Goal: Task Accomplishment & Management: Complete application form

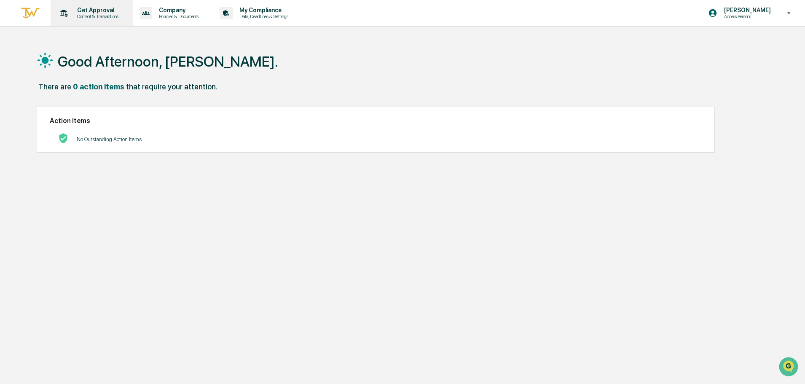
click at [92, 10] on p "Get Approval" at bounding box center [96, 10] width 52 height 7
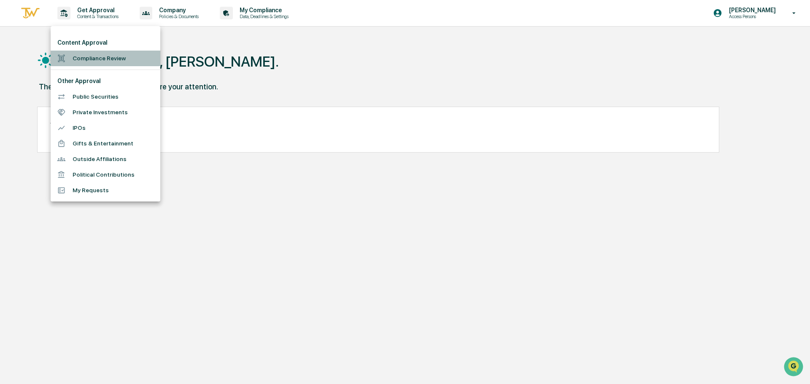
click at [83, 57] on li "Compliance Review" at bounding box center [106, 59] width 110 height 16
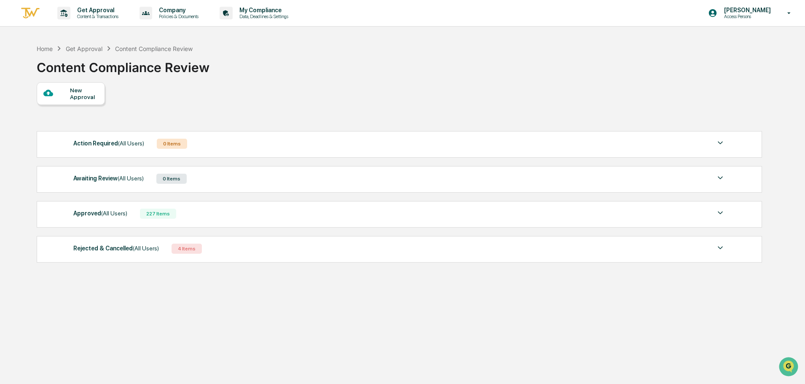
click at [79, 98] on div "New Approval" at bounding box center [84, 93] width 28 height 13
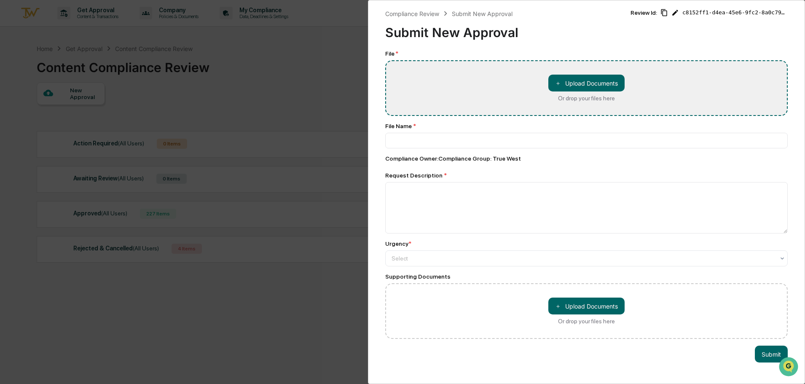
type input "**********"
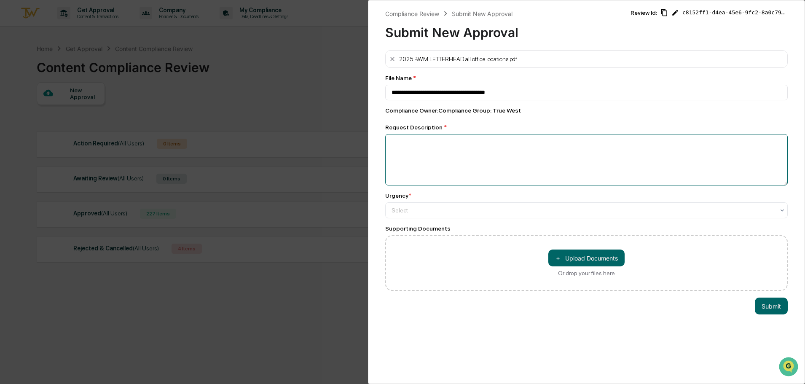
click at [457, 155] on textarea at bounding box center [586, 159] width 403 height 51
type textarea "**********"
click at [455, 212] on div at bounding box center [583, 210] width 383 height 8
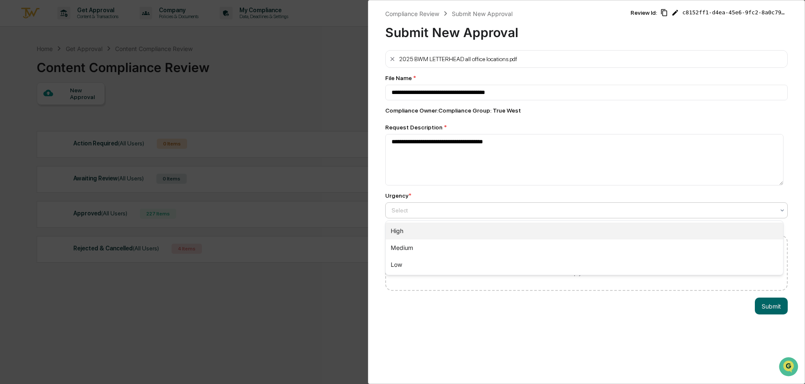
click at [413, 230] on div "High" at bounding box center [585, 231] width 398 height 17
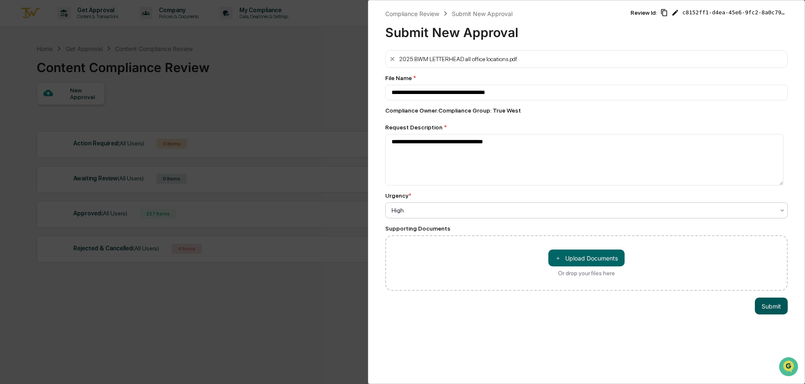
click at [761, 307] on button "Submit" at bounding box center [771, 306] width 33 height 17
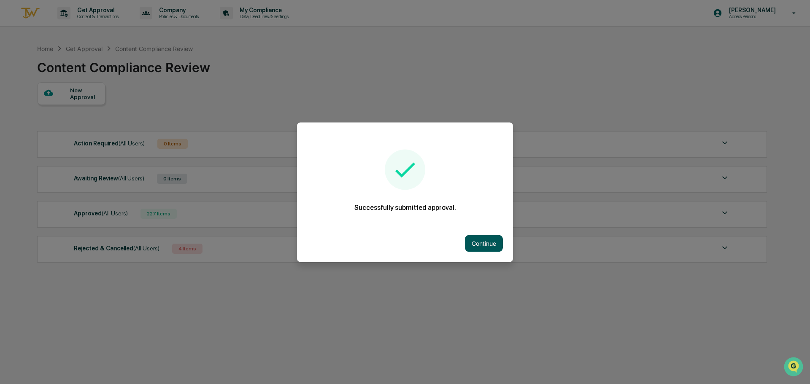
click at [478, 247] on button "Continue" at bounding box center [484, 243] width 38 height 17
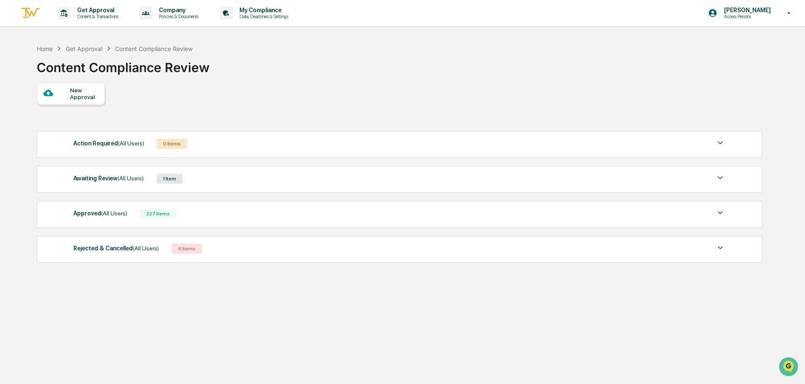
click at [107, 179] on div "Awaiting Review (All Users)" at bounding box center [108, 178] width 70 height 11
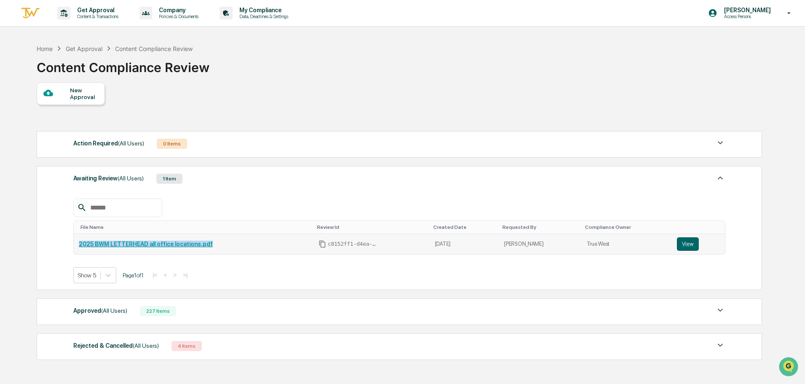
drag, startPoint x: 205, startPoint y: 242, endPoint x: 76, endPoint y: 243, distance: 129.0
click at [76, 243] on td "2025 BWM LETTERHEAD all office locations.pdf" at bounding box center [194, 244] width 240 height 20
copy link "2025 BWM LETTERHEAD all office locations.pdf"
